Goal: Transaction & Acquisition: Purchase product/service

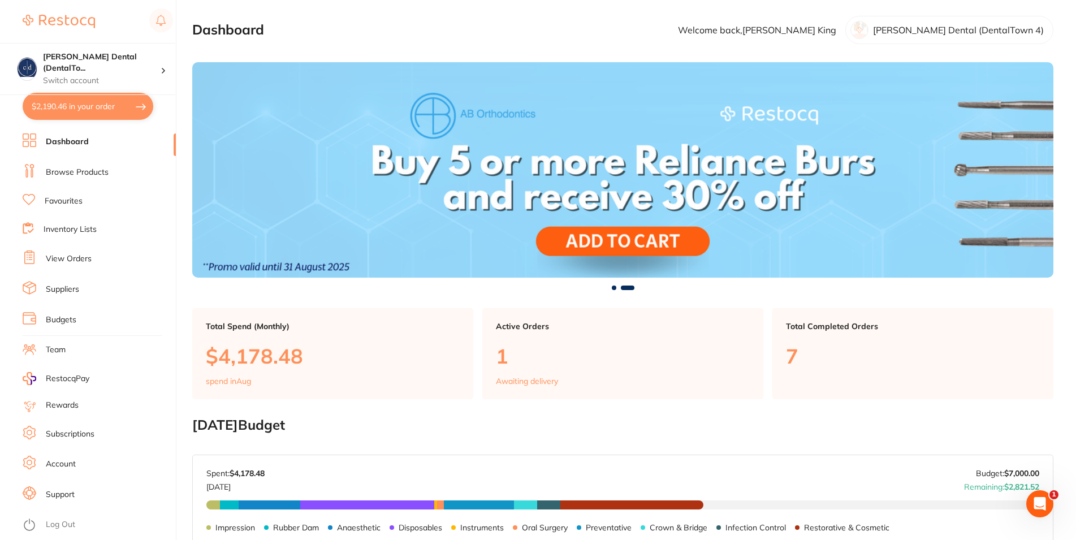
click at [84, 257] on link "View Orders" at bounding box center [69, 258] width 46 height 11
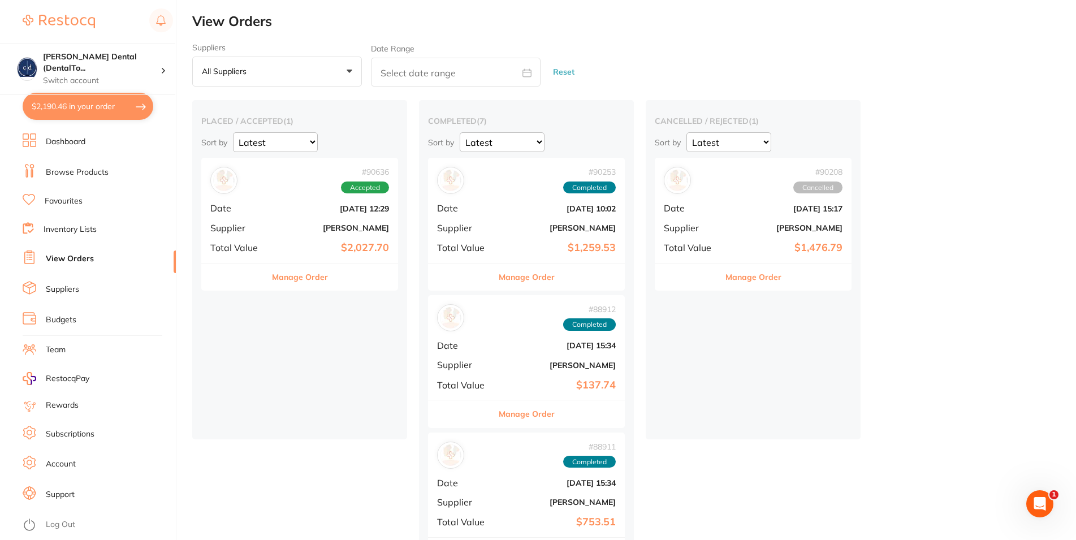
click at [366, 191] on span "Accepted" at bounding box center [365, 187] width 48 height 12
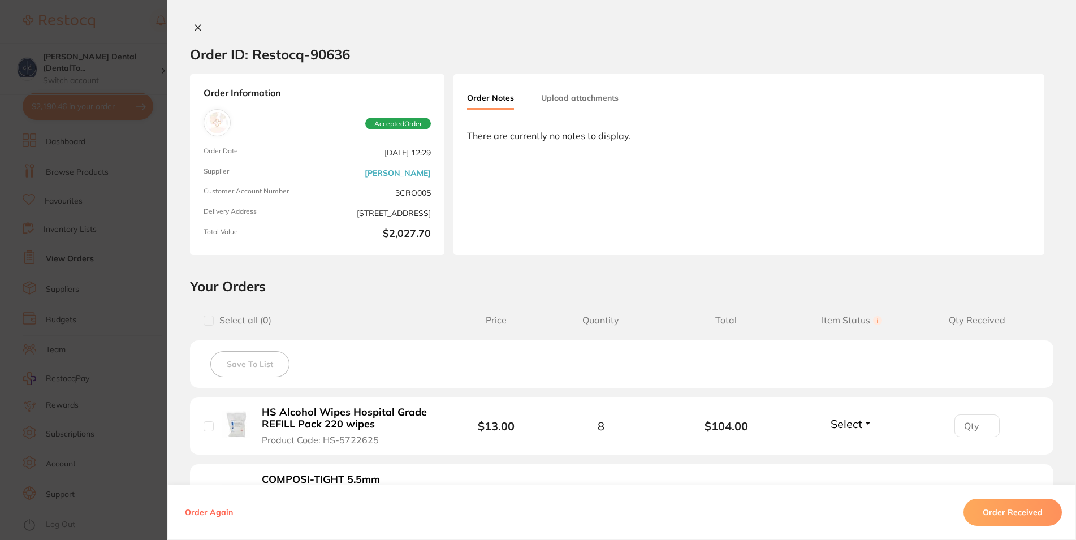
click at [193, 25] on icon at bounding box center [197, 27] width 9 height 9
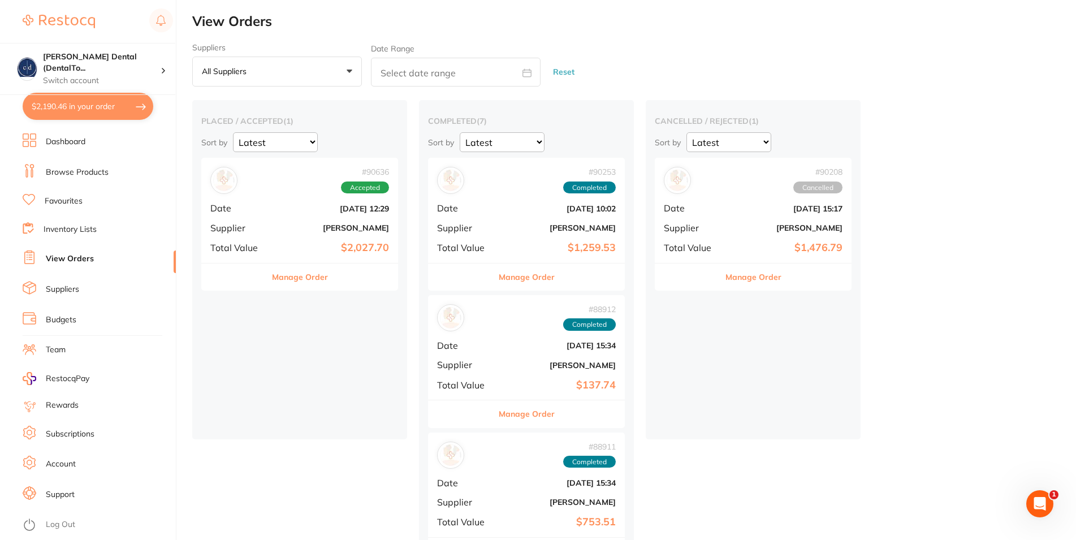
click at [357, 191] on span "Accepted" at bounding box center [365, 187] width 48 height 12
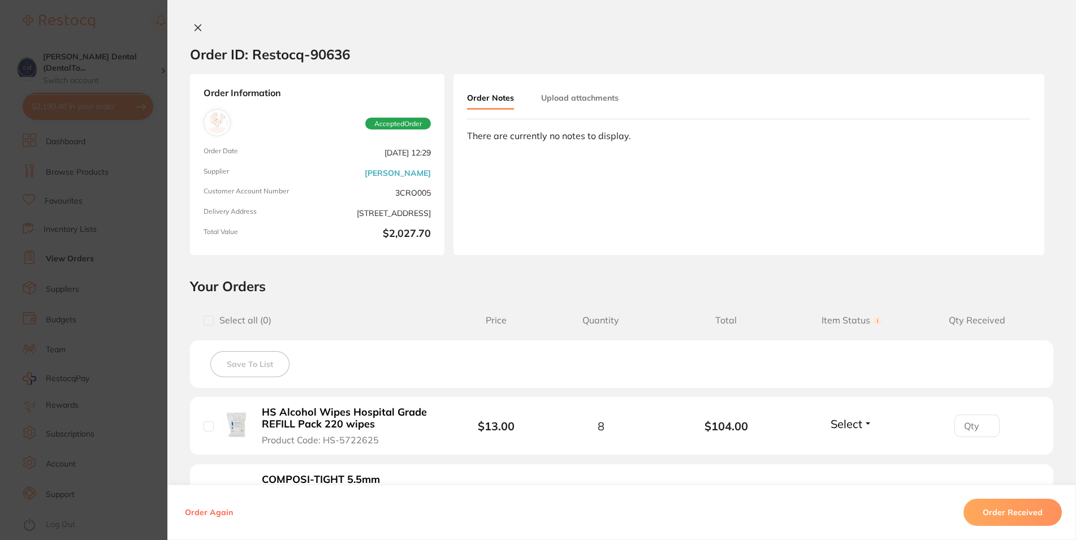
click at [195, 27] on icon at bounding box center [198, 28] width 6 height 6
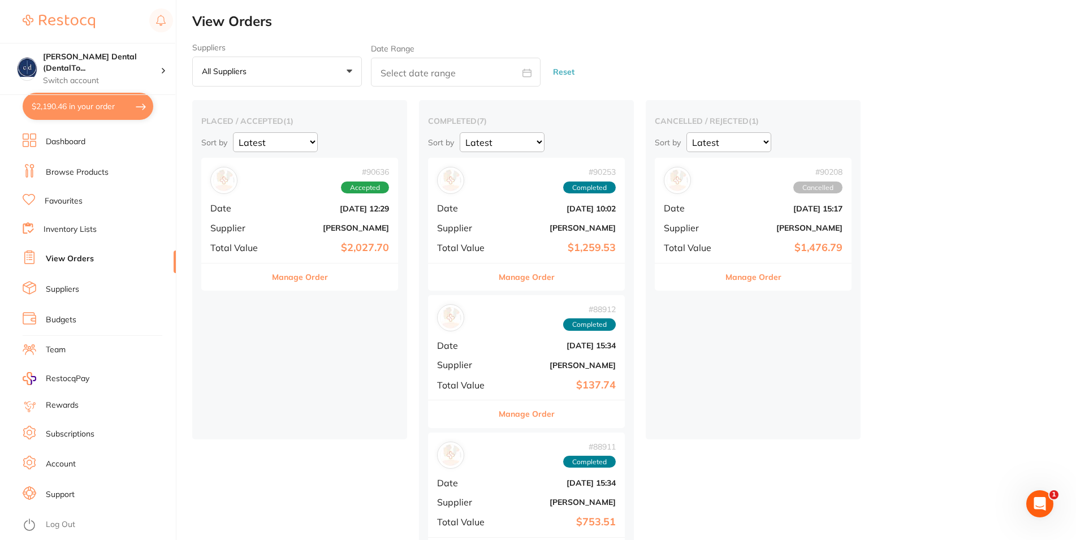
click at [79, 171] on link "Browse Products" at bounding box center [77, 172] width 63 height 11
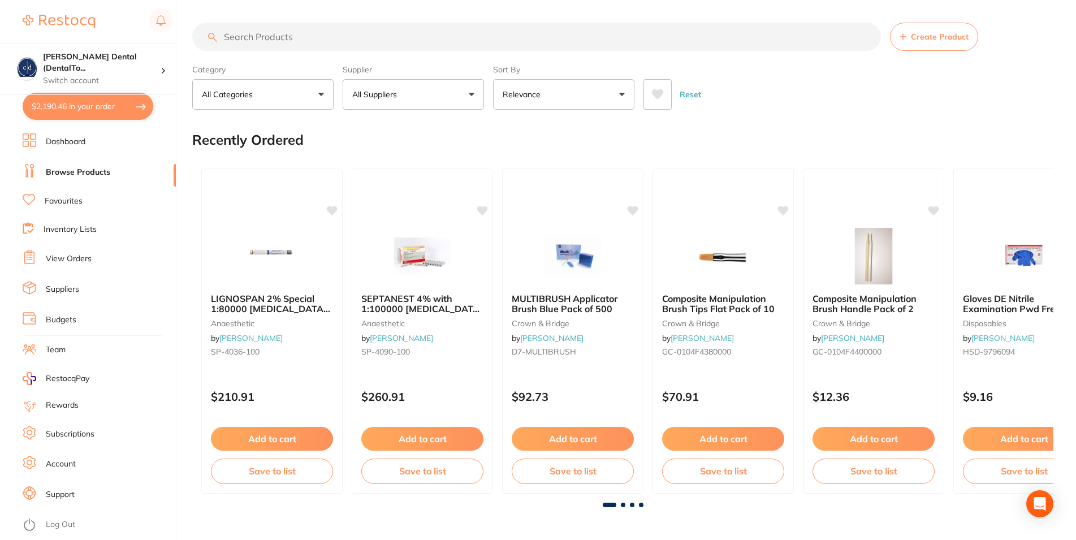
click at [315, 39] on input "search" at bounding box center [536, 37] width 688 height 28
type input "detergent wipes"
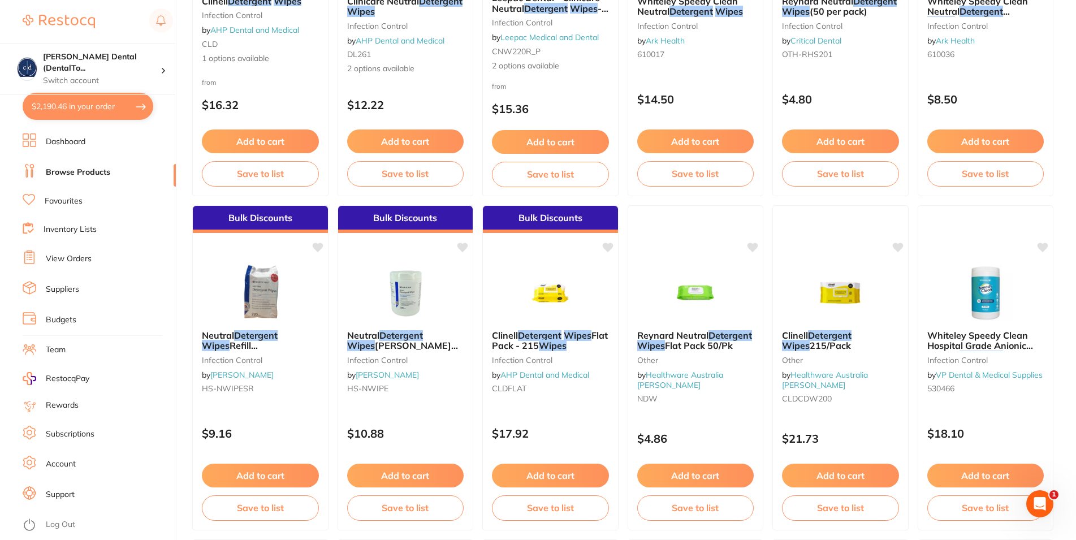
scroll to position [404, 0]
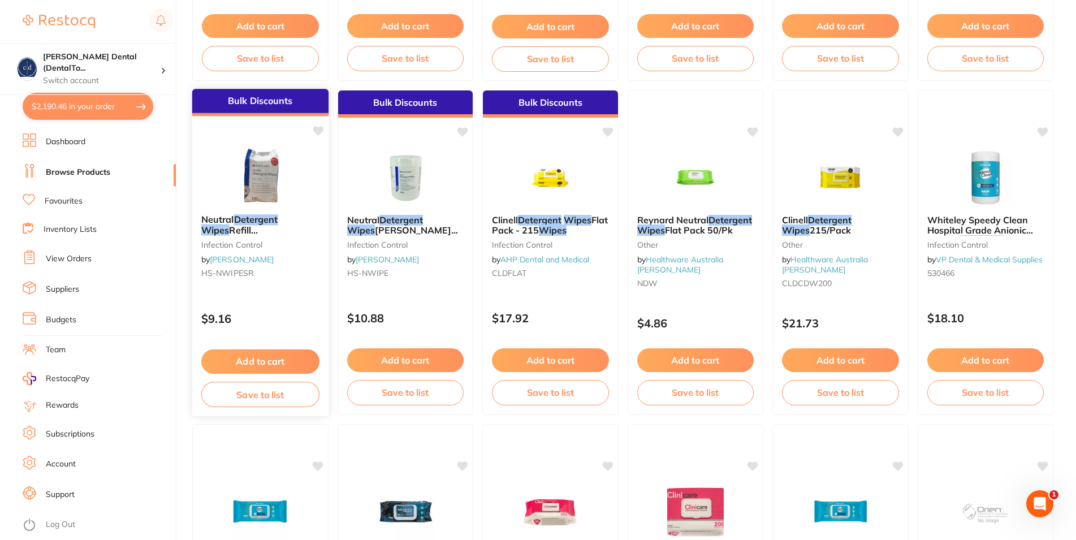
click at [281, 359] on button "Add to cart" at bounding box center [260, 361] width 118 height 24
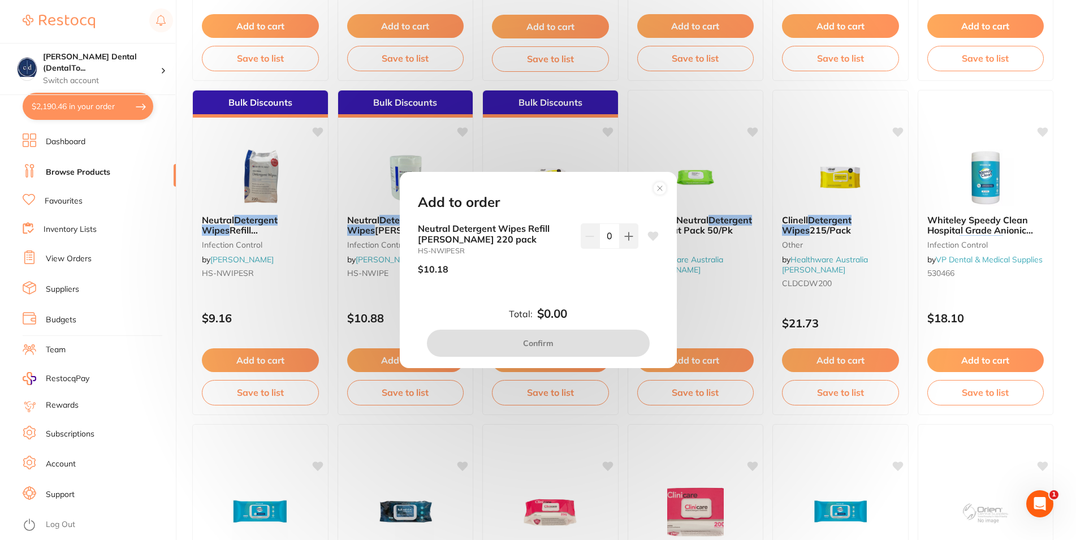
scroll to position [0, 0]
click at [624, 235] on icon at bounding box center [628, 236] width 9 height 9
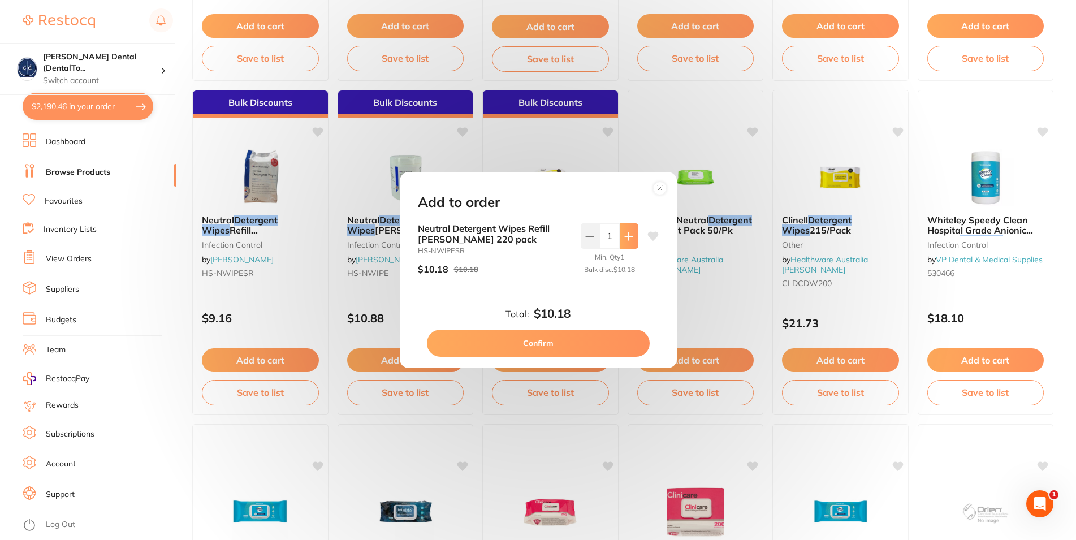
click at [624, 235] on icon at bounding box center [628, 236] width 9 height 9
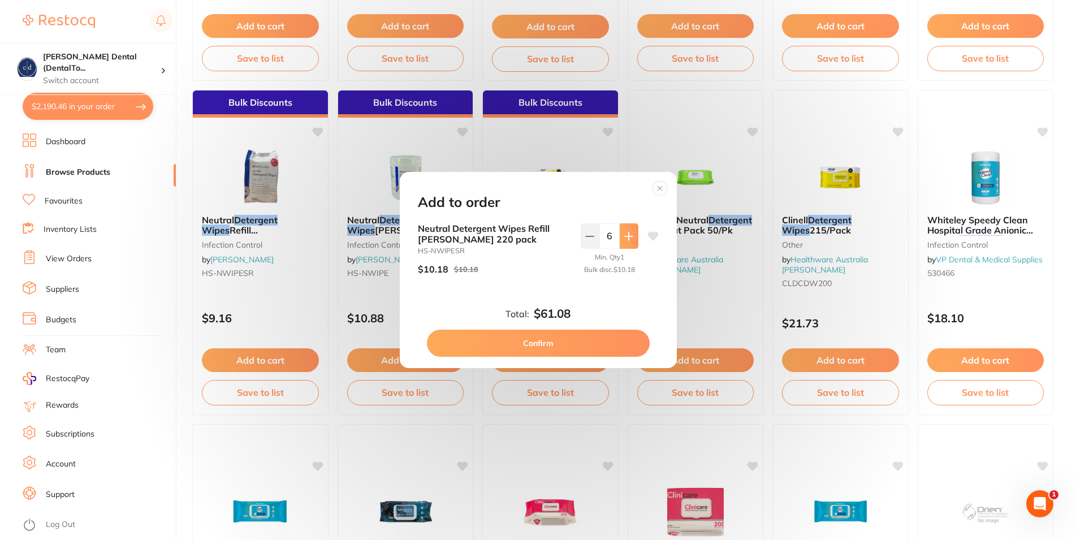
click at [624, 235] on icon at bounding box center [628, 236] width 9 height 9
type input "10"
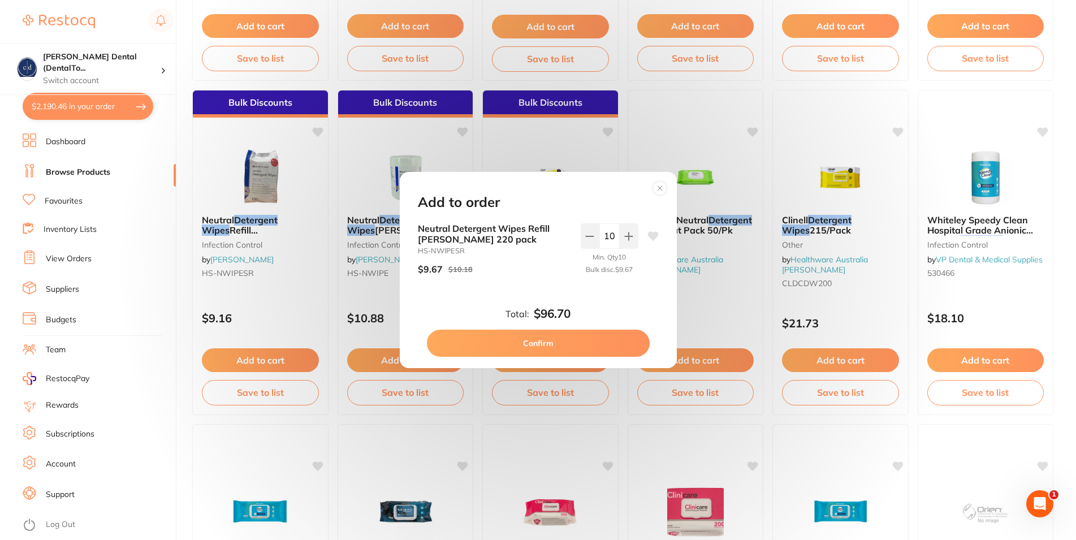
click at [553, 339] on button "Confirm" at bounding box center [538, 342] width 223 height 27
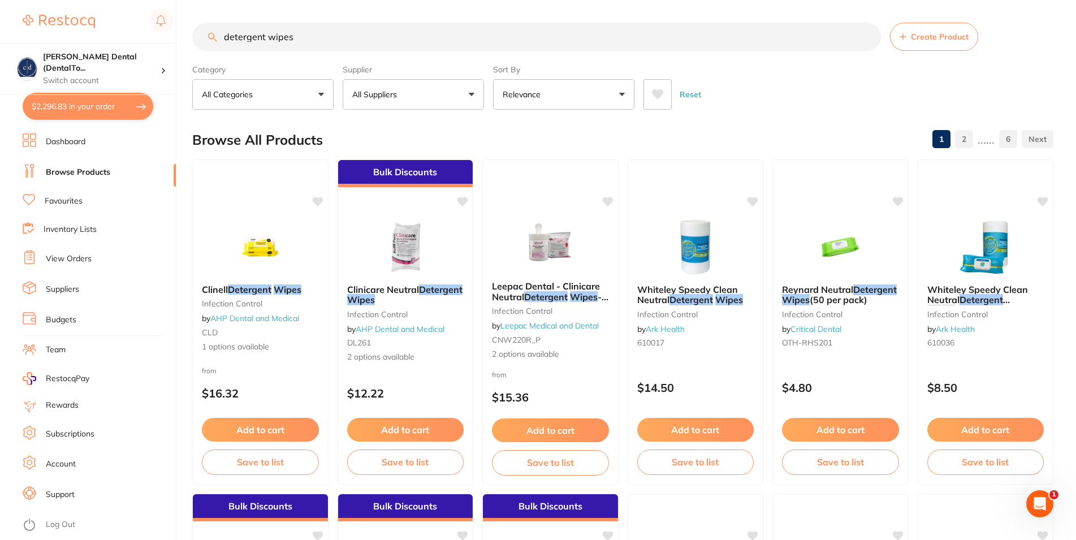
click at [469, 94] on button "All Suppliers" at bounding box center [412, 94] width 141 height 31
type input "SDI"
click at [769, 80] on div "Reset" at bounding box center [843, 90] width 401 height 40
click at [111, 107] on button "$2,296.83 in your order" at bounding box center [88, 106] width 131 height 27
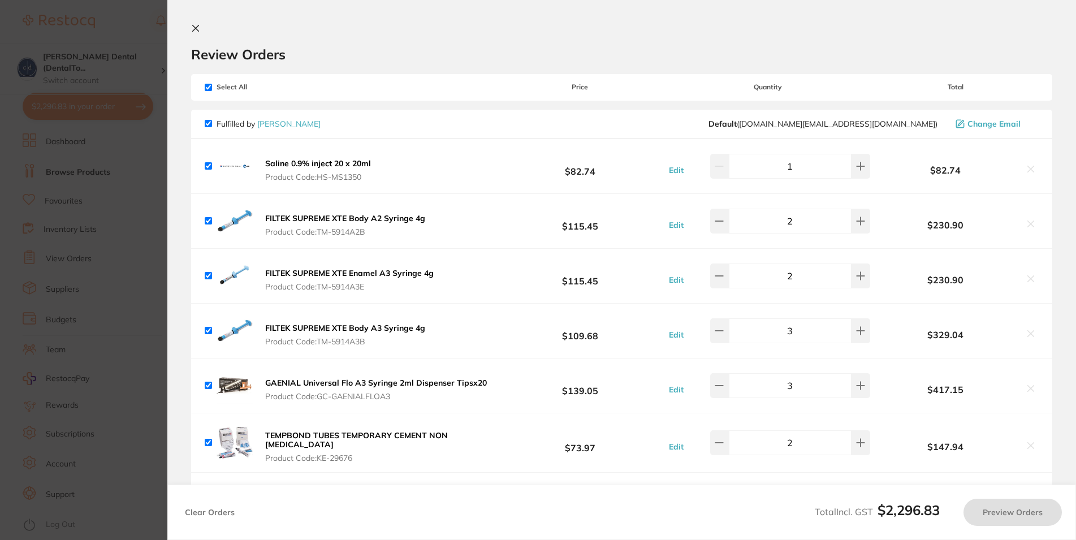
checkbox input "true"
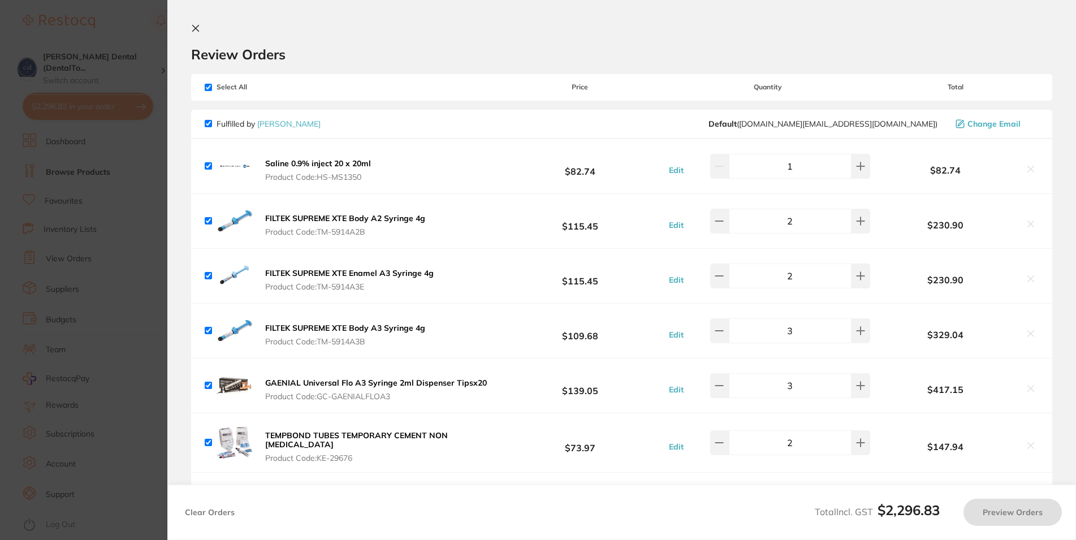
checkbox input "true"
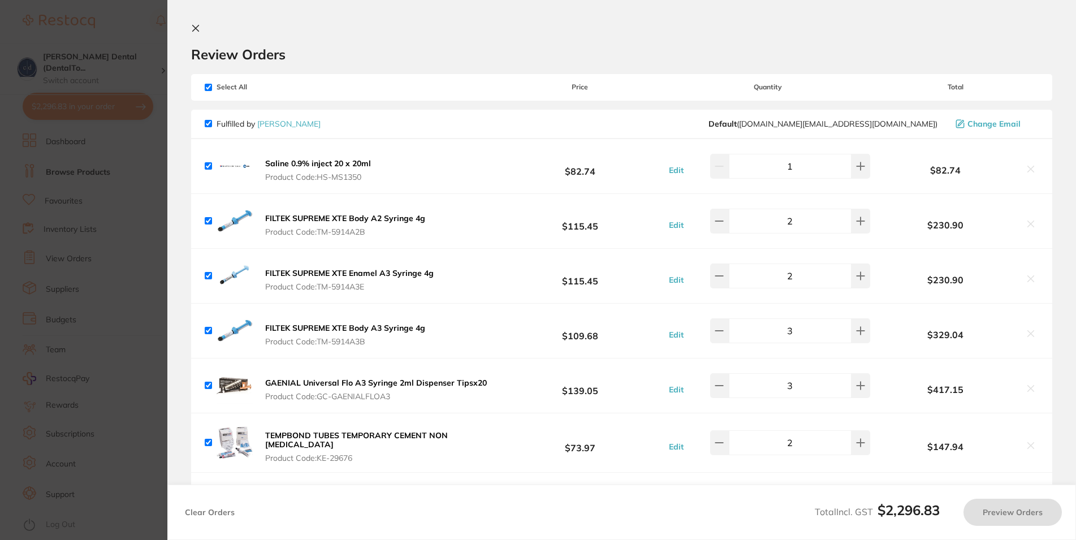
checkbox input "true"
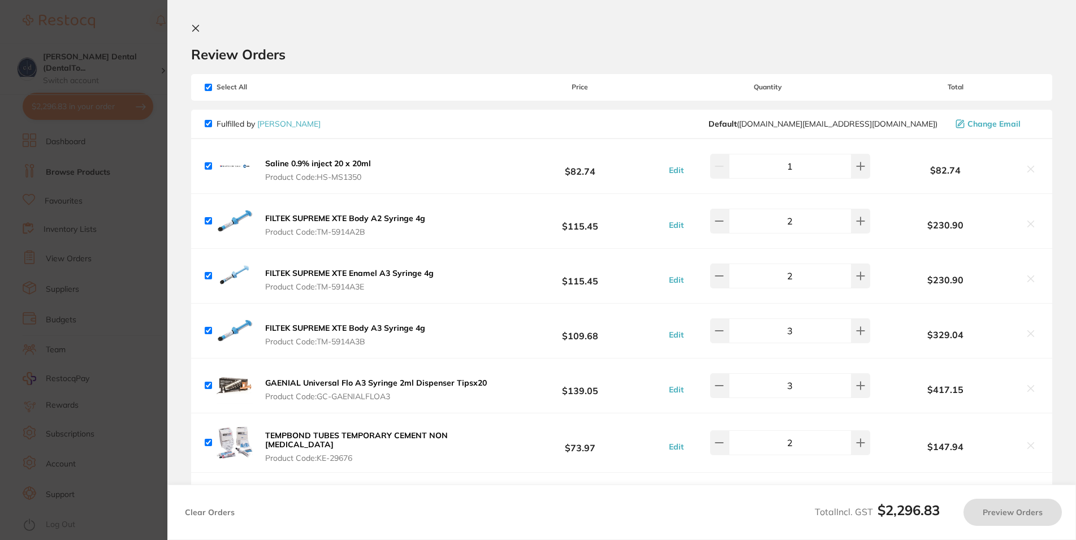
checkbox input "true"
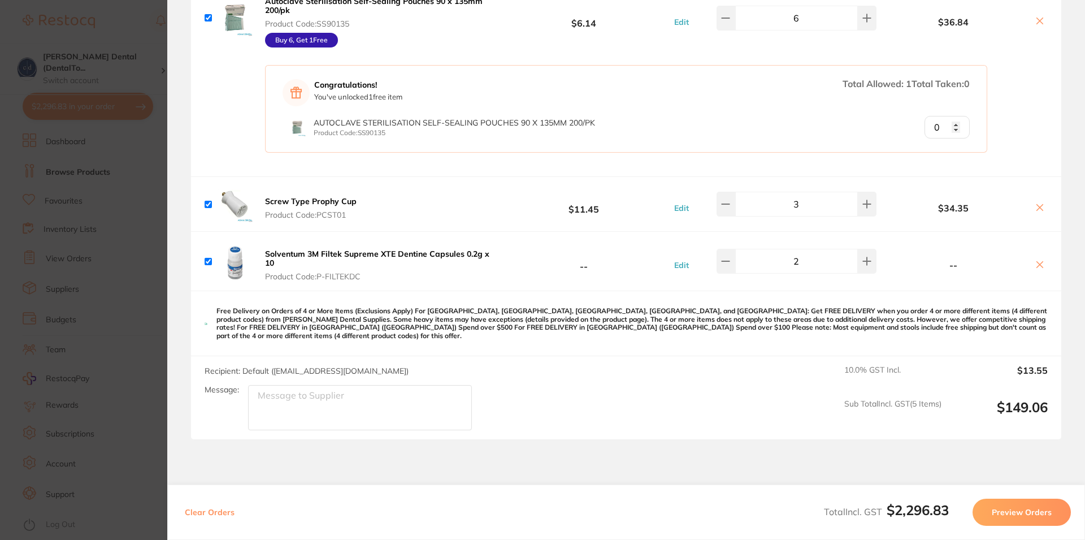
scroll to position [1167, 0]
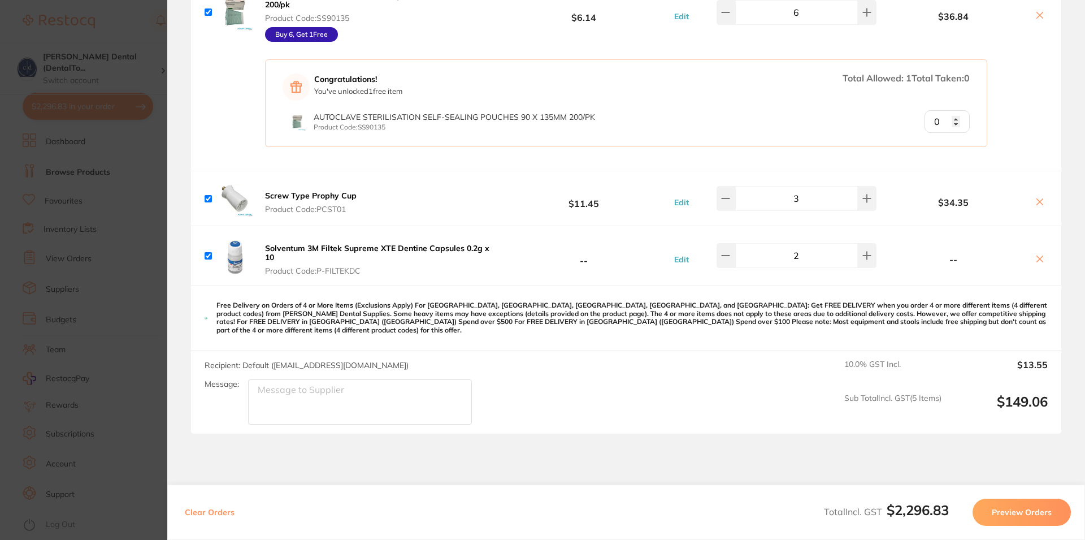
click at [1026, 511] on button "Preview Orders" at bounding box center [1022, 511] width 98 height 27
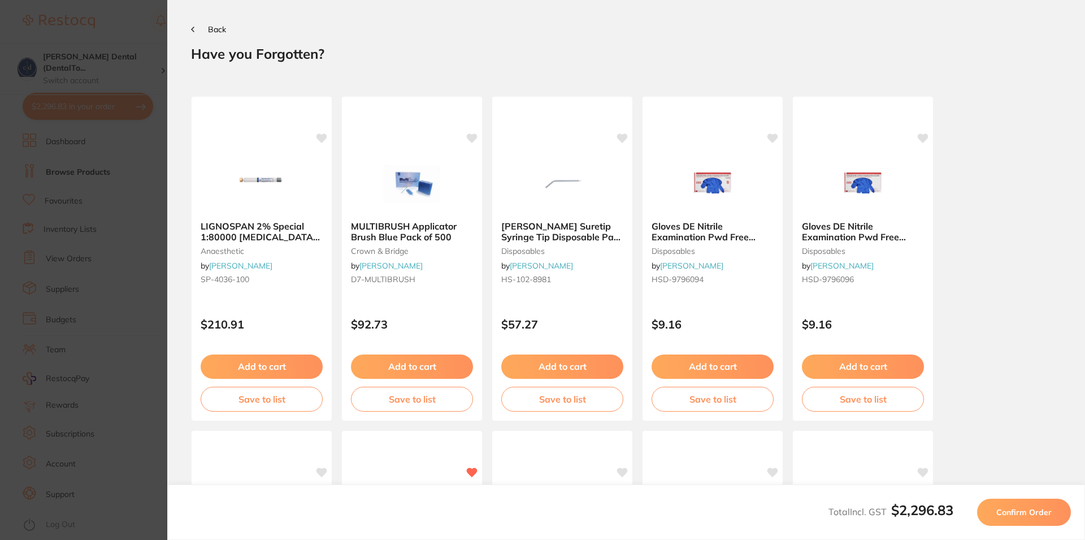
scroll to position [0, 0]
click at [192, 27] on icon at bounding box center [192, 30] width 3 height 6
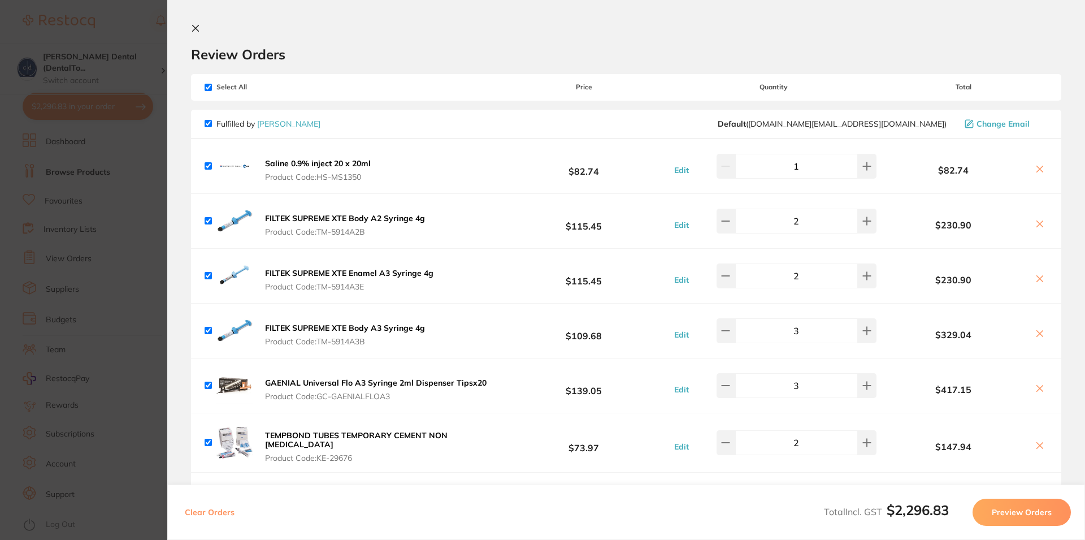
click at [196, 26] on icon at bounding box center [195, 28] width 9 height 9
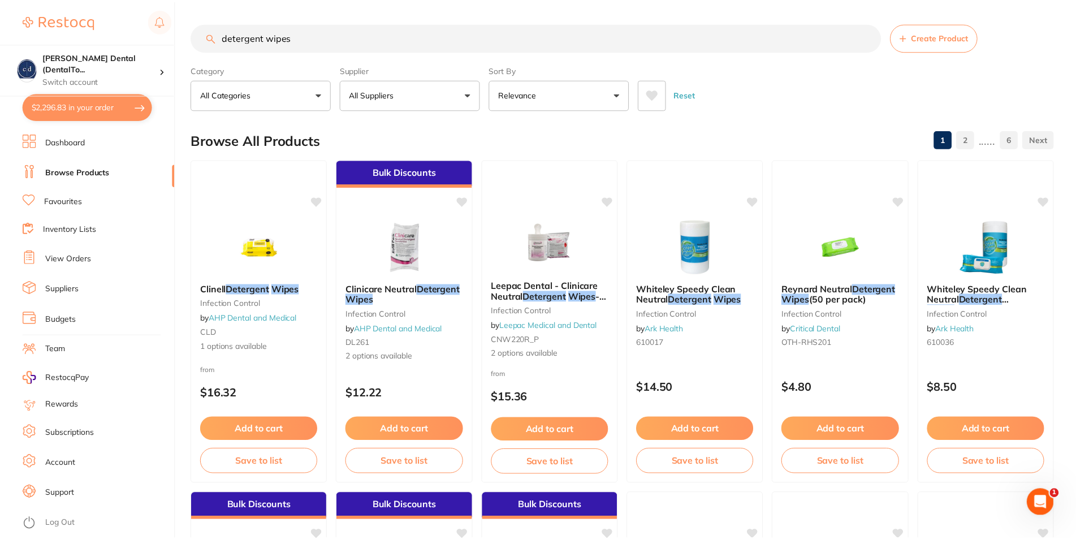
scroll to position [24, 0]
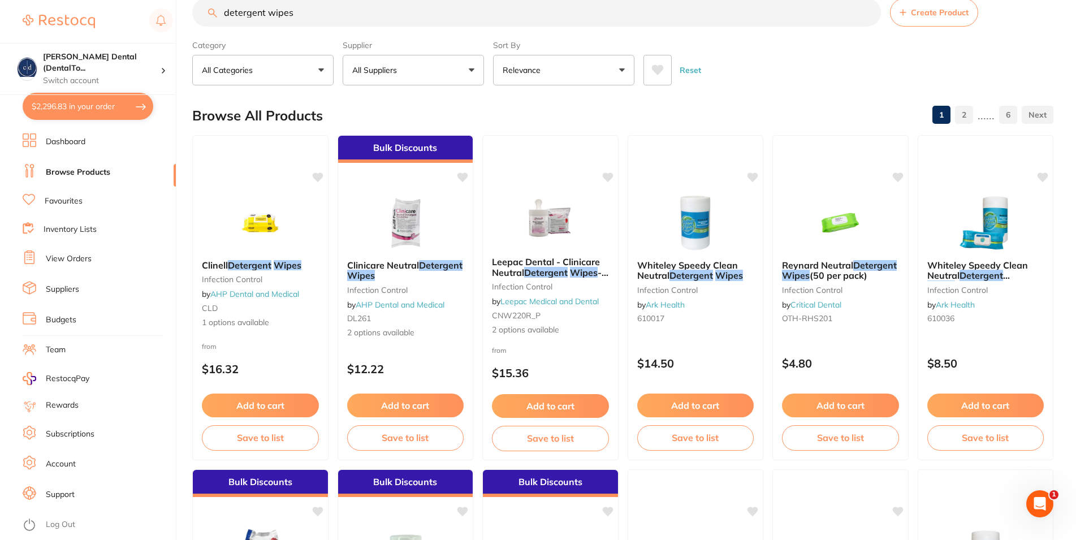
click at [72, 257] on link "View Orders" at bounding box center [69, 258] width 46 height 11
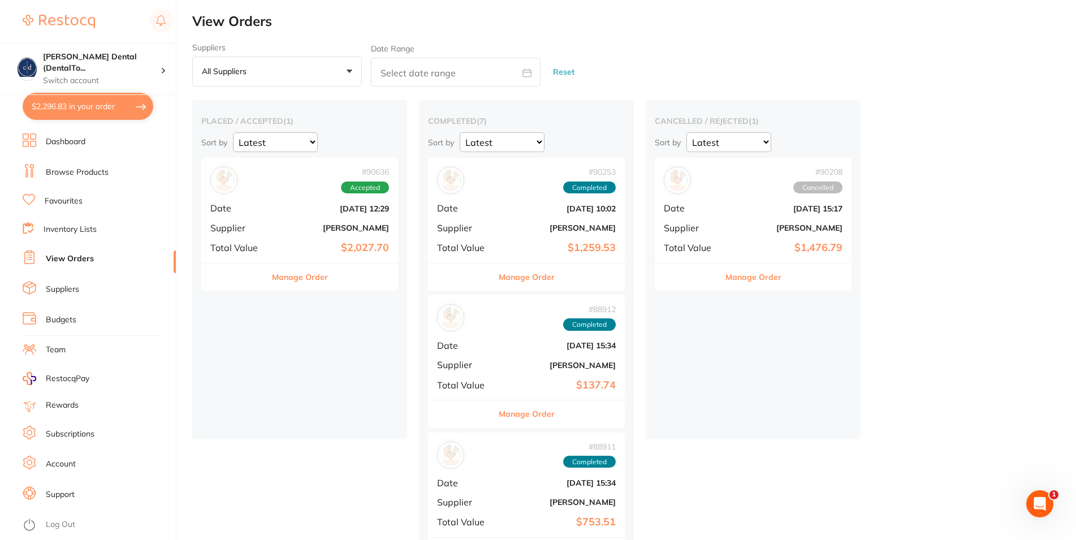
click at [360, 191] on span "Accepted" at bounding box center [365, 187] width 48 height 12
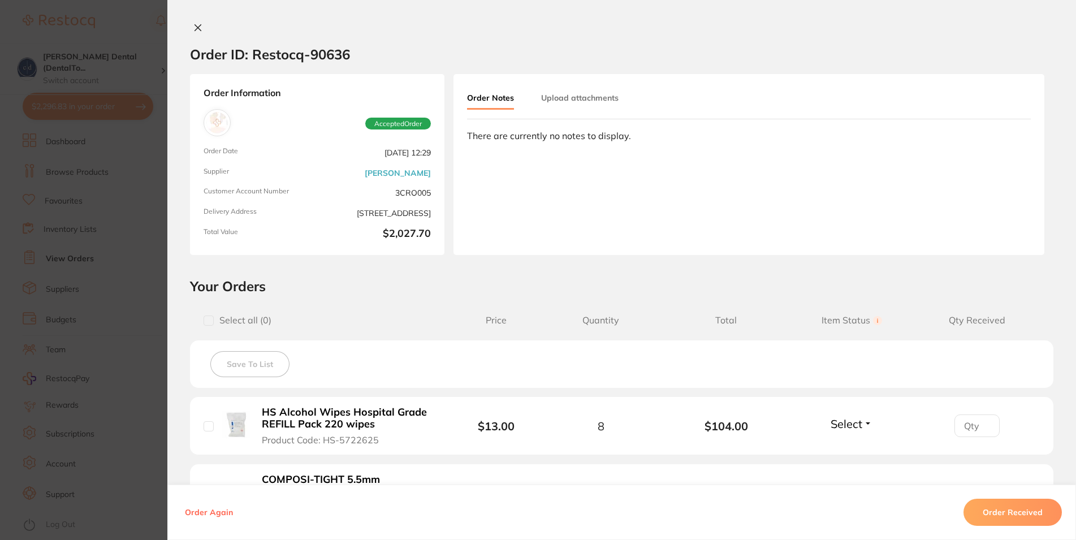
click at [190, 23] on button at bounding box center [198, 29] width 16 height 12
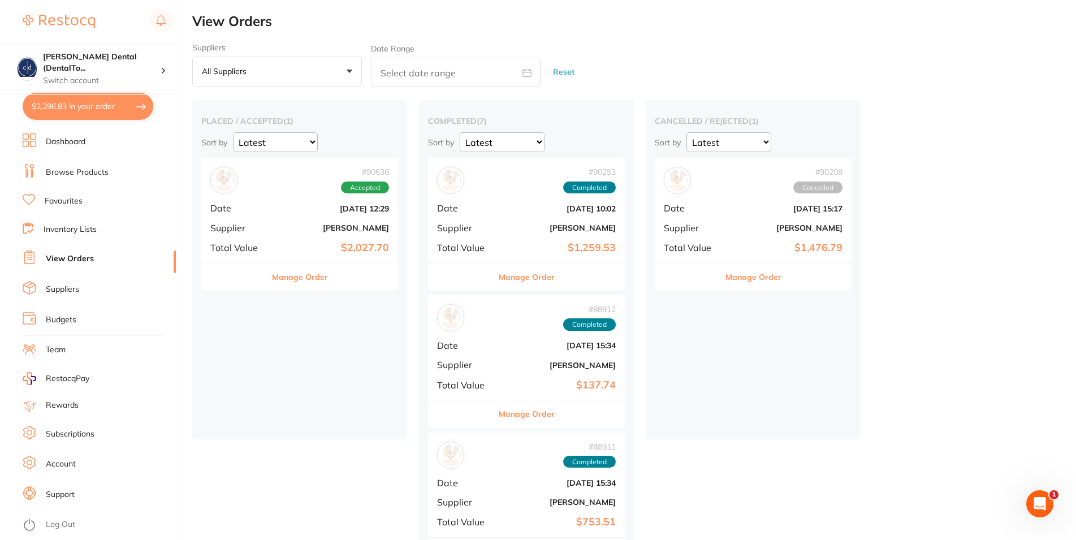
click at [69, 103] on button "$2,296.83 in your order" at bounding box center [88, 106] width 131 height 27
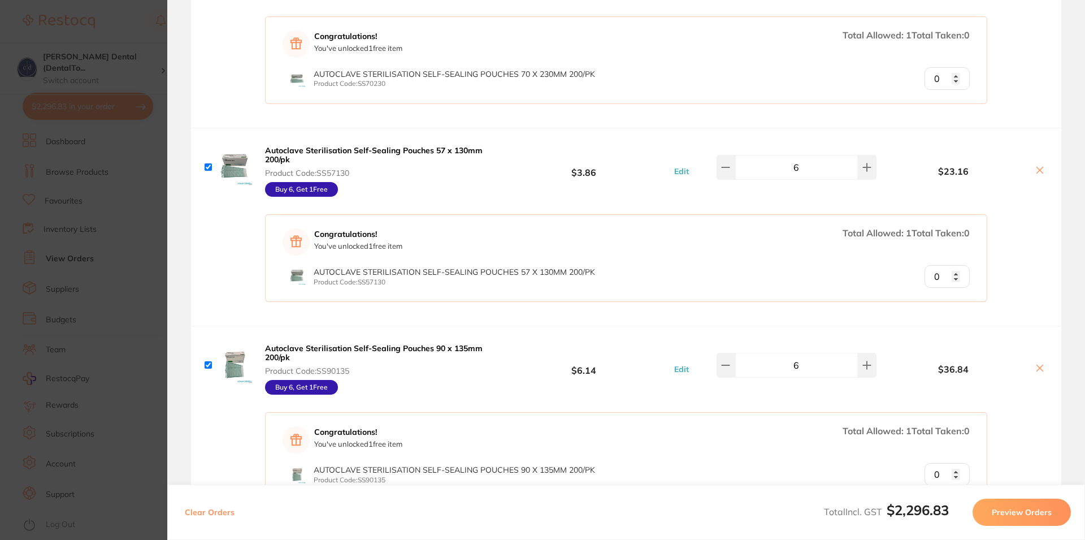
scroll to position [1153, 0]
